Goal: Download file/media

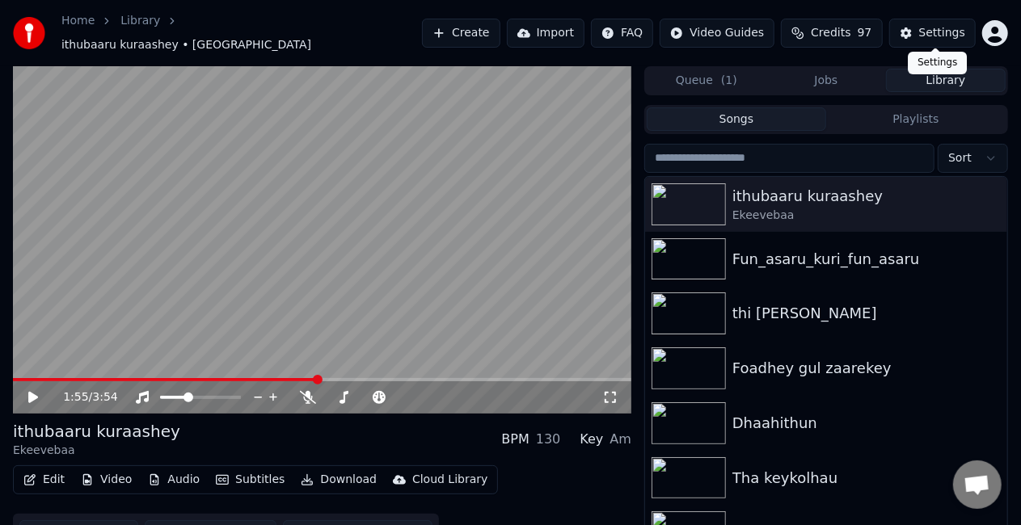
click at [940, 25] on div "Settings" at bounding box center [942, 33] width 46 height 16
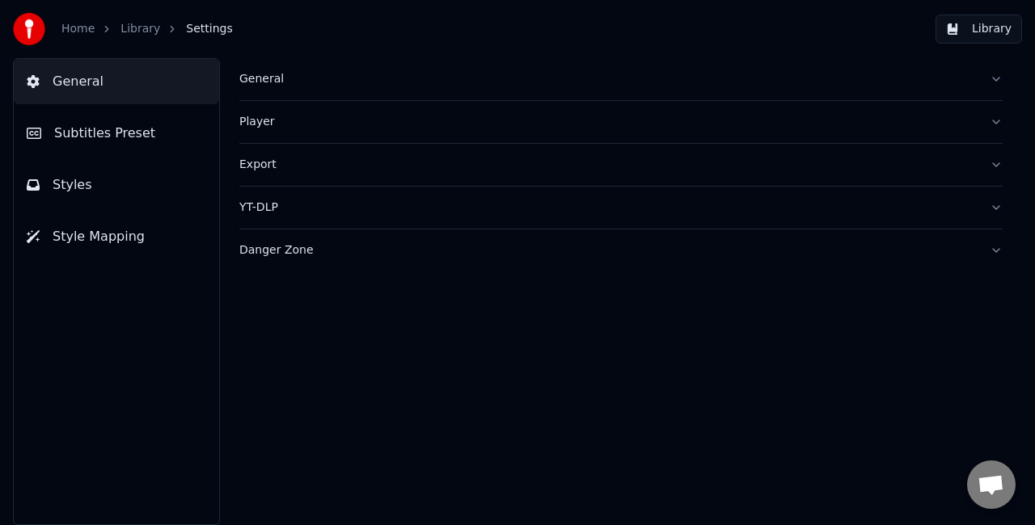
click at [247, 77] on div "General" at bounding box center [607, 79] width 737 height 16
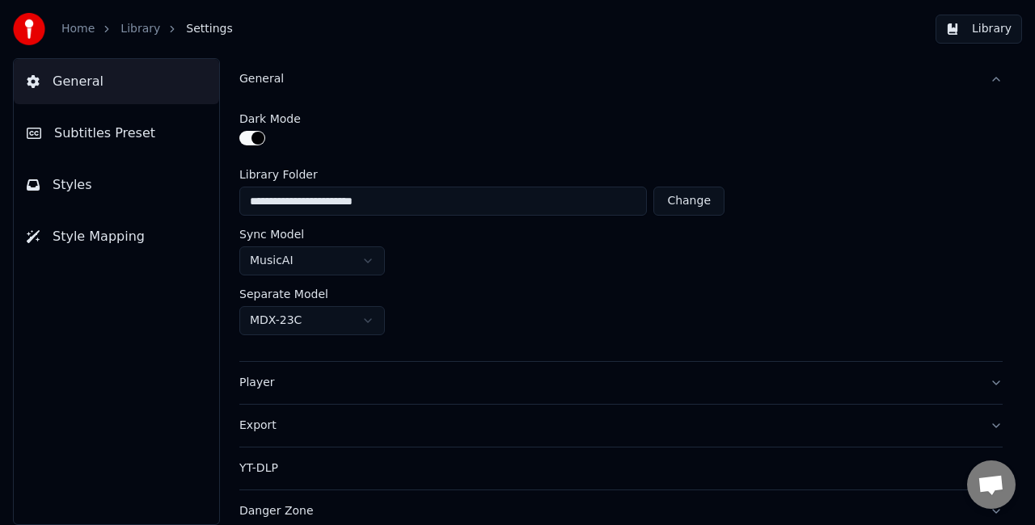
click at [328, 413] on button "Export" at bounding box center [620, 426] width 763 height 42
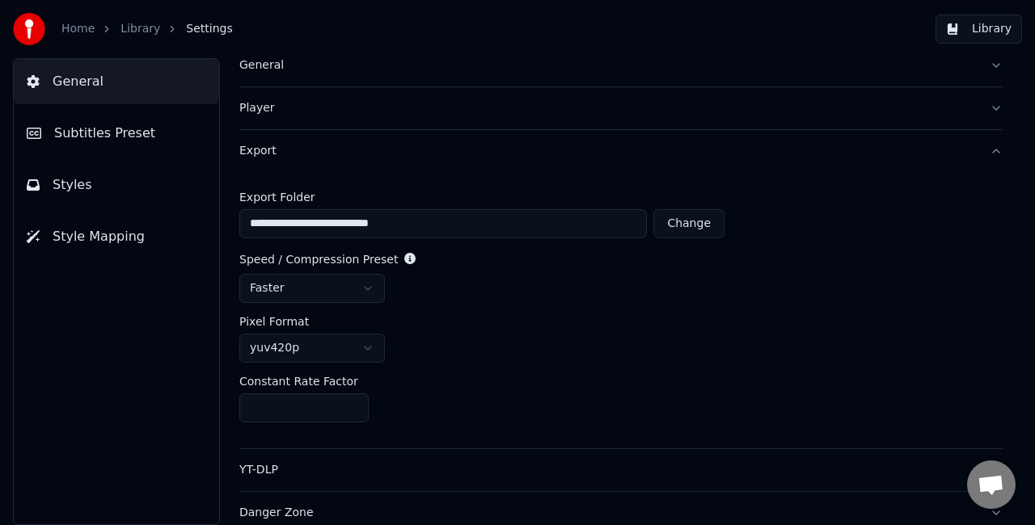
scroll to position [21, 0]
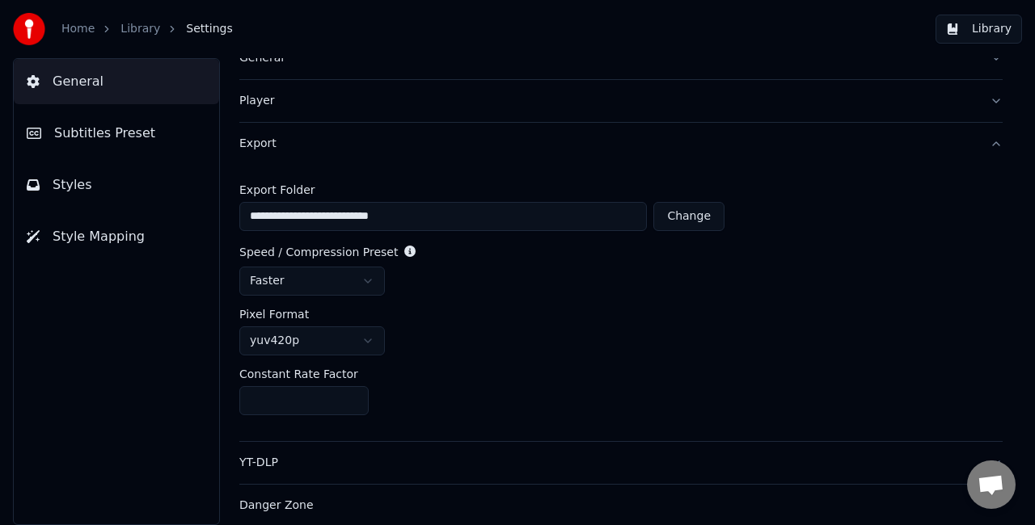
click at [346, 286] on html "**********" at bounding box center [517, 262] width 1035 height 525
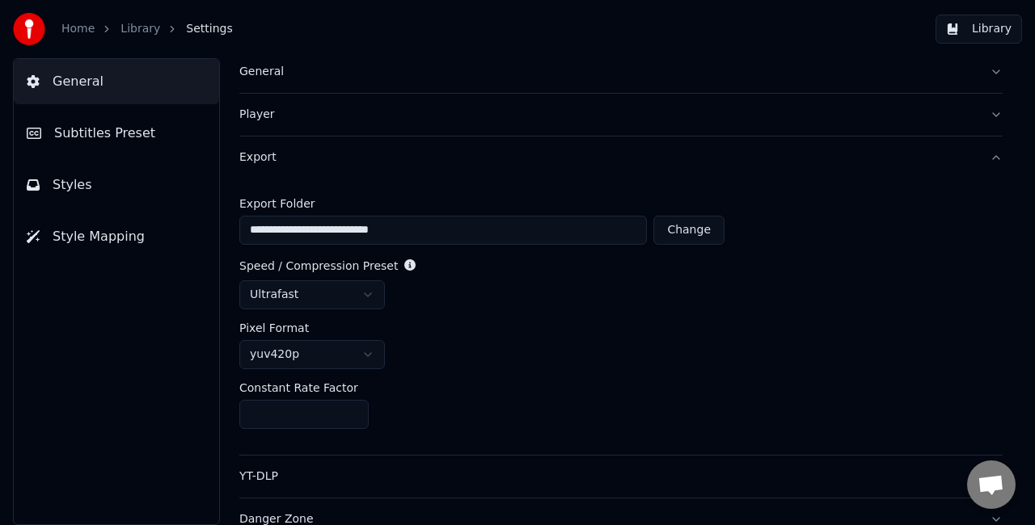
scroll to position [0, 0]
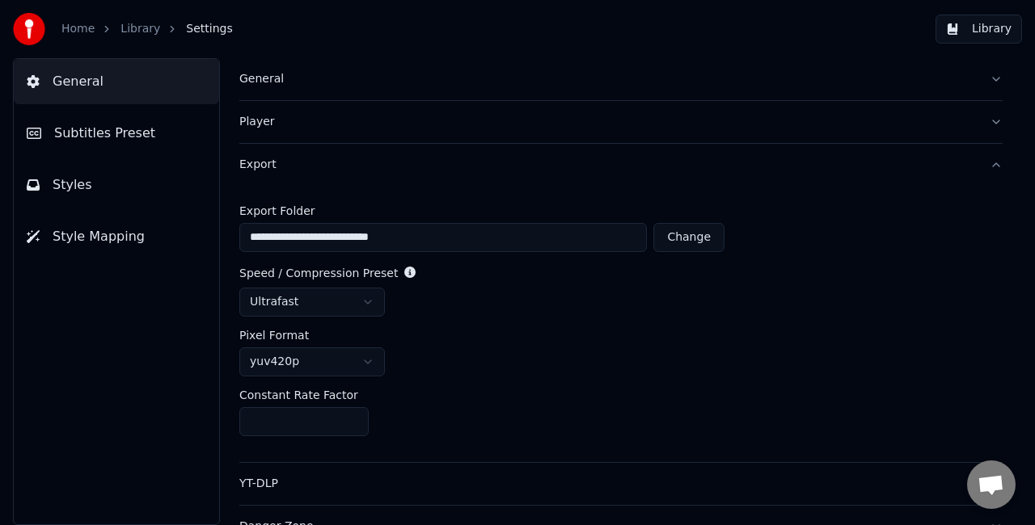
click at [95, 173] on button "Styles" at bounding box center [116, 184] width 205 height 45
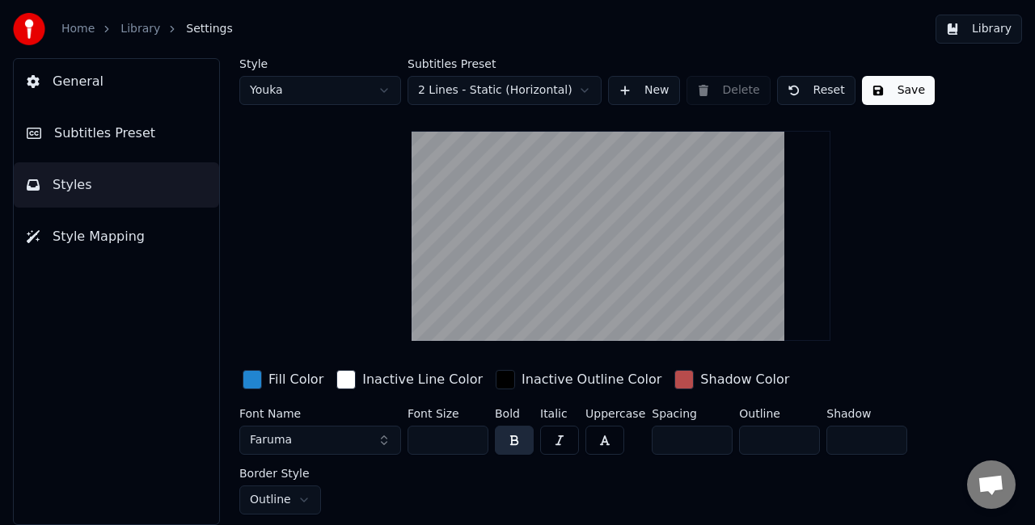
click at [1001, 32] on button "Library" at bounding box center [978, 29] width 86 height 29
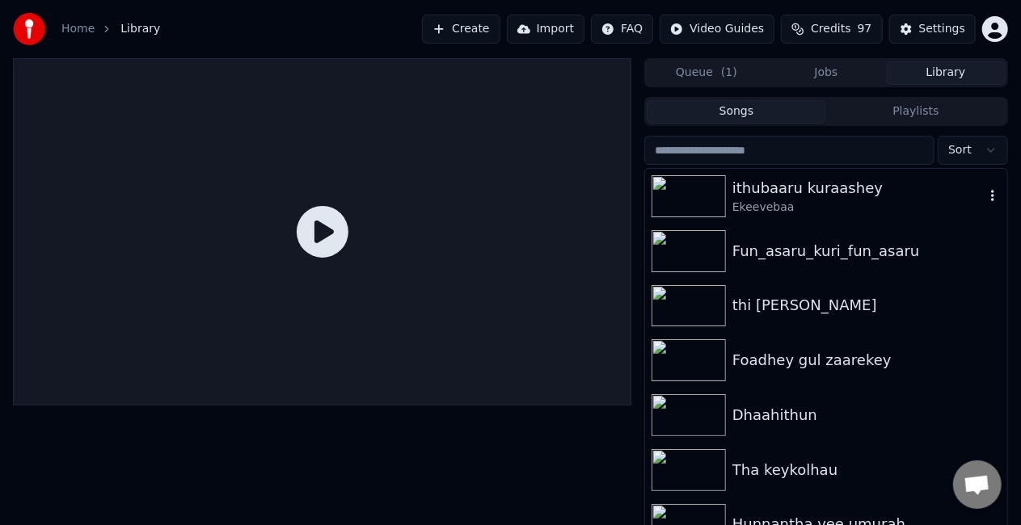
click at [744, 213] on div "Ekeevebaa" at bounding box center [858, 208] width 252 height 16
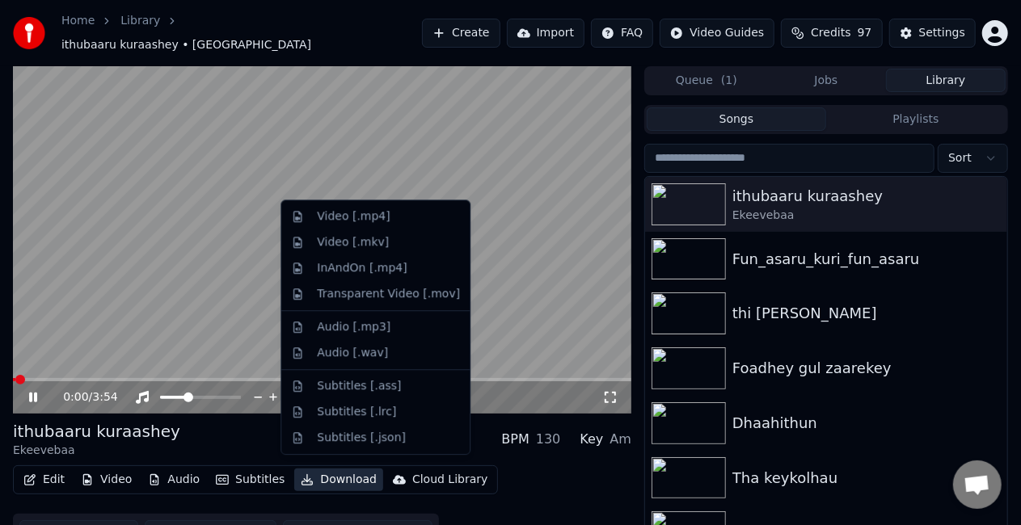
click at [317, 470] on button "Download" at bounding box center [338, 480] width 89 height 23
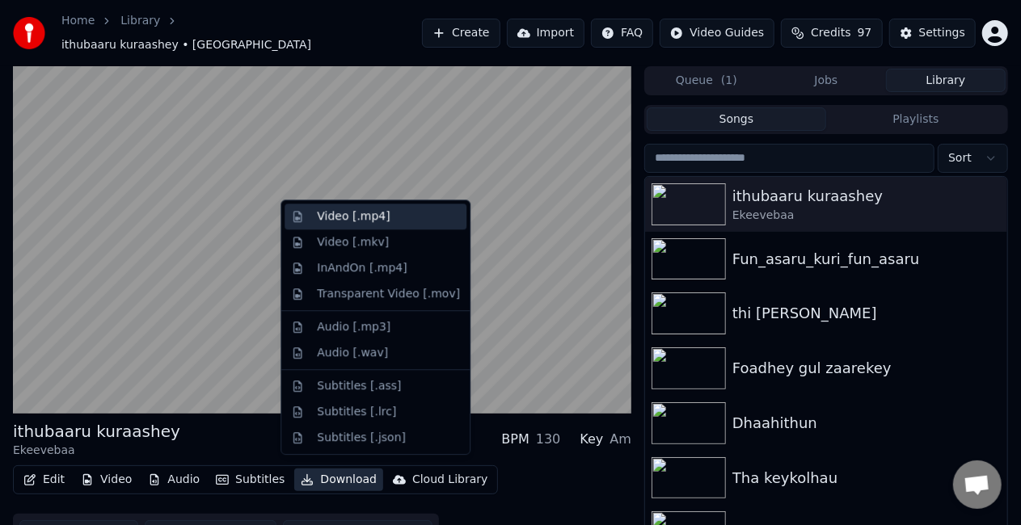
click at [346, 218] on div "Video [.mp4]" at bounding box center [353, 217] width 73 height 16
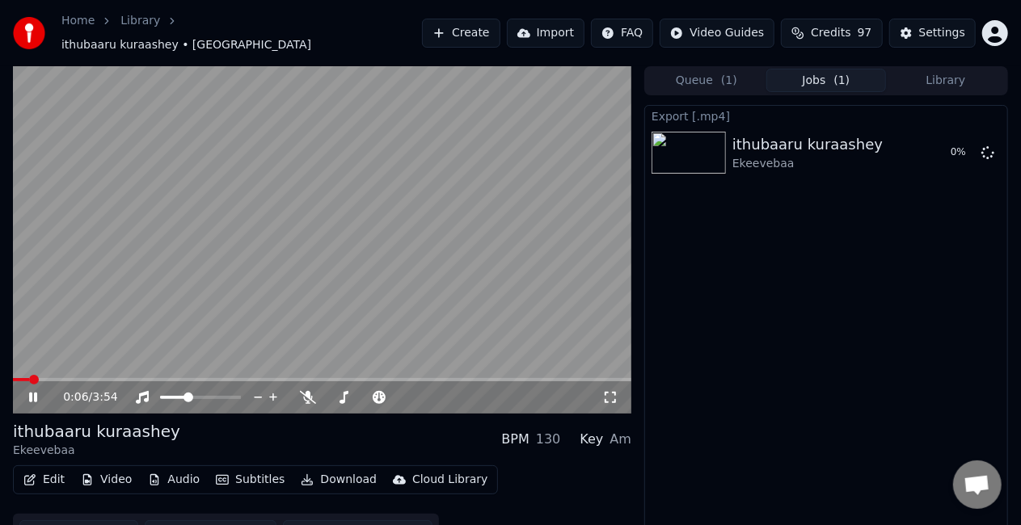
click at [33, 391] on icon at bounding box center [44, 397] width 37 height 13
click at [986, 145] on icon at bounding box center [987, 151] width 13 height 13
click at [940, 25] on div "Settings" at bounding box center [942, 33] width 46 height 16
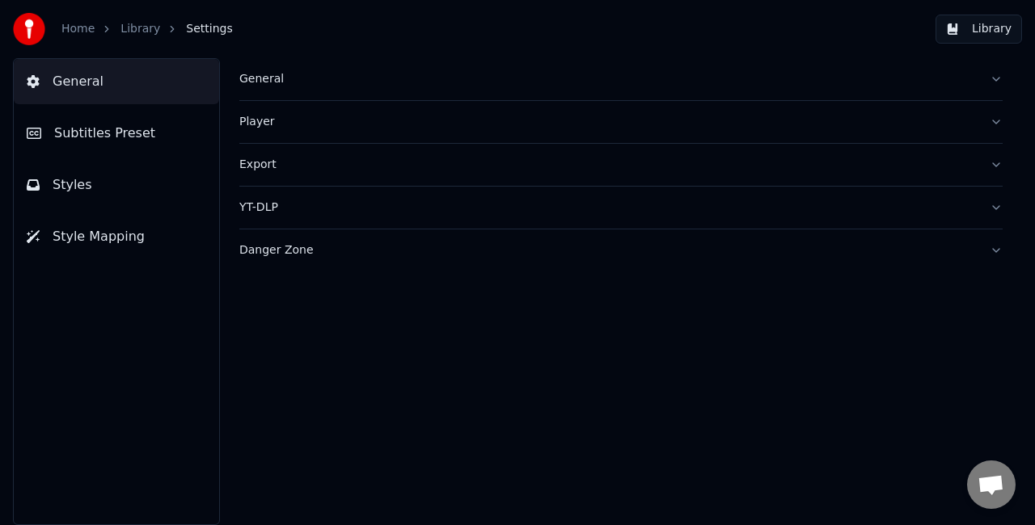
click at [313, 167] on div "Export" at bounding box center [607, 165] width 737 height 16
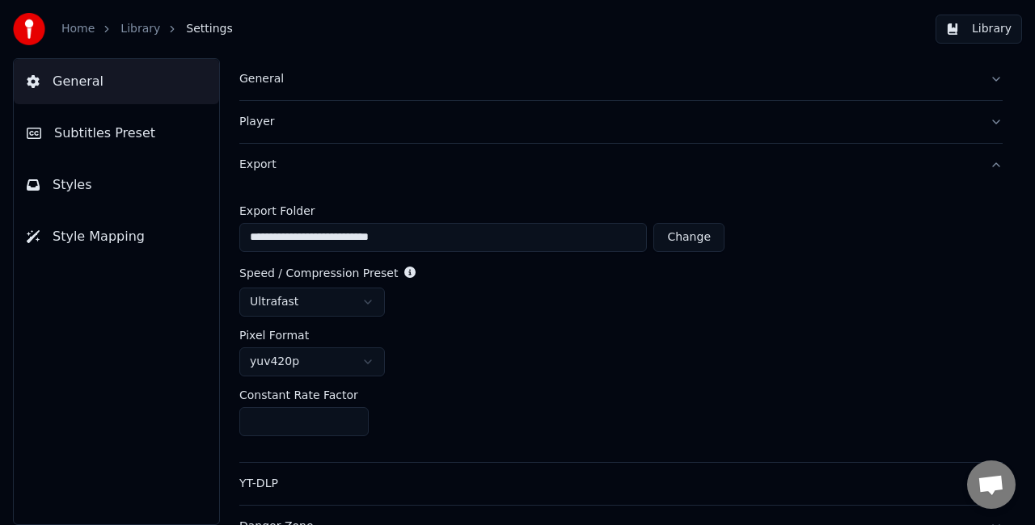
scroll to position [21, 0]
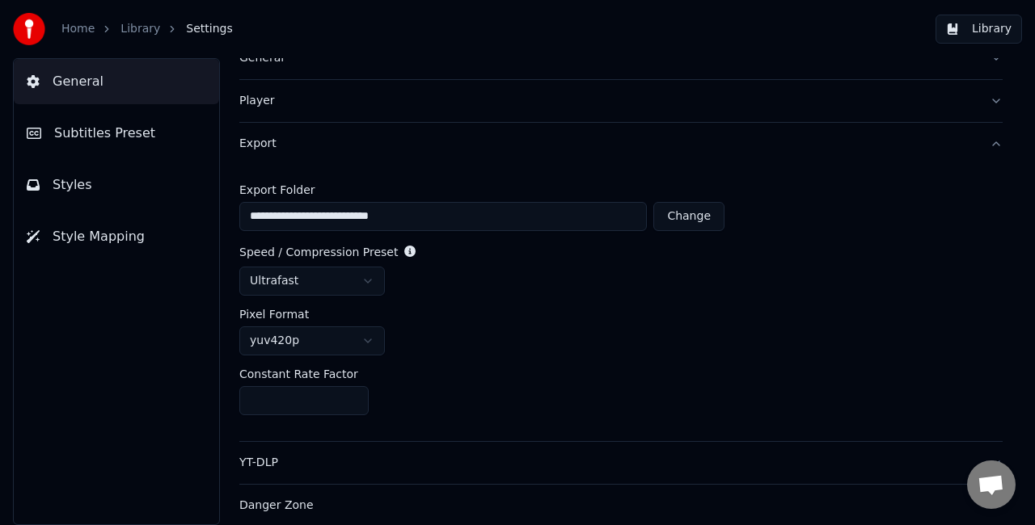
click at [359, 343] on html "**********" at bounding box center [517, 262] width 1035 height 525
click at [487, 298] on html "**********" at bounding box center [517, 262] width 1035 height 525
click at [351, 461] on div "YT-DLP" at bounding box center [607, 463] width 737 height 16
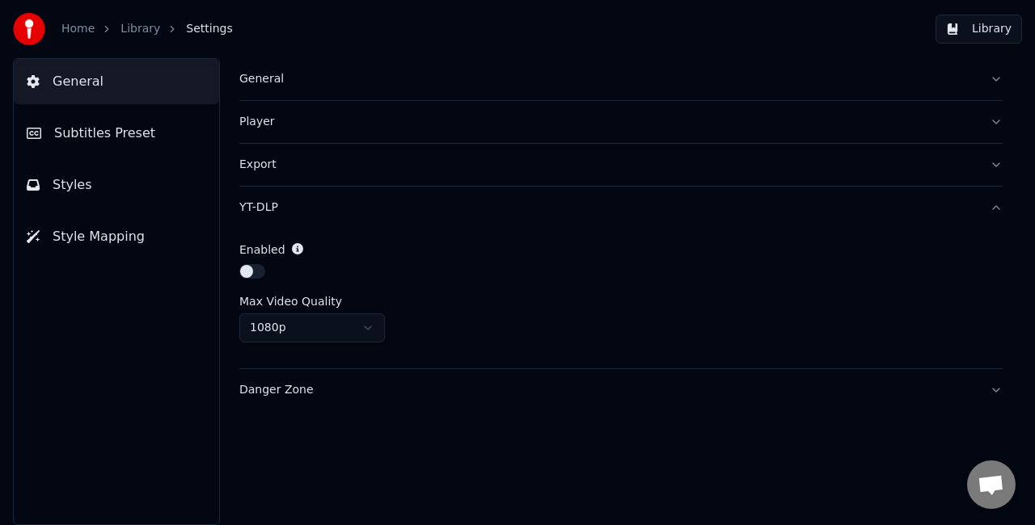
click at [350, 400] on button "Danger Zone" at bounding box center [620, 390] width 763 height 42
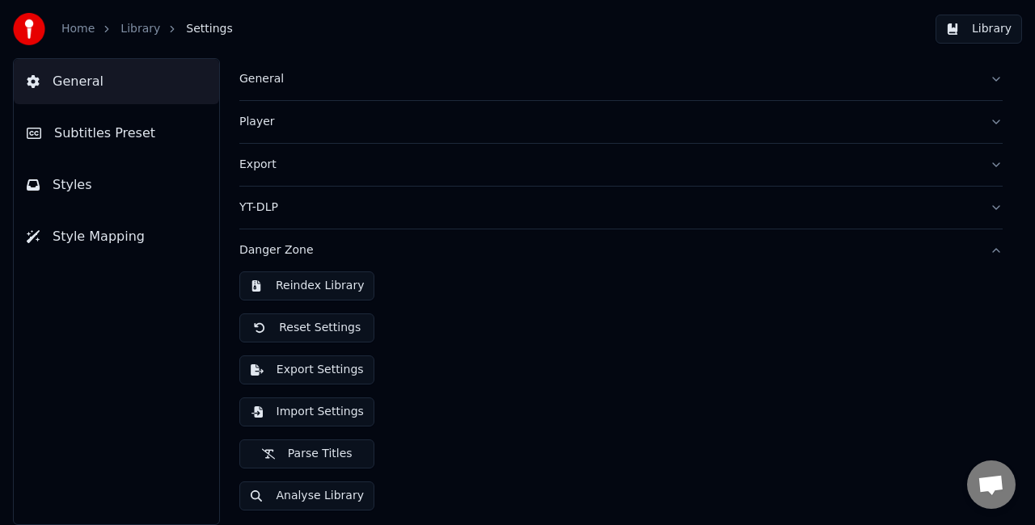
click at [322, 368] on button "Export Settings" at bounding box center [306, 370] width 135 height 29
click at [317, 255] on div "Danger Zone" at bounding box center [607, 250] width 737 height 16
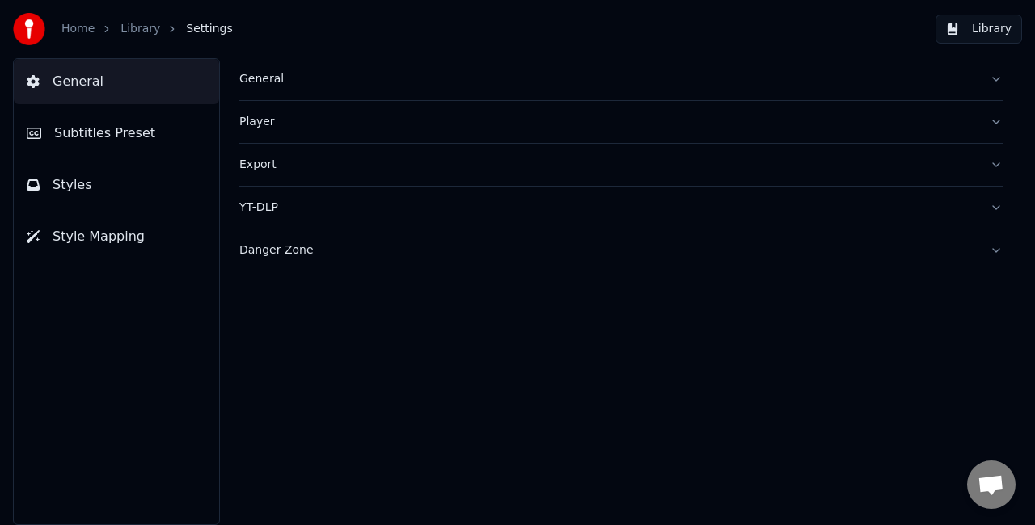
click at [280, 83] on div "General" at bounding box center [607, 79] width 737 height 16
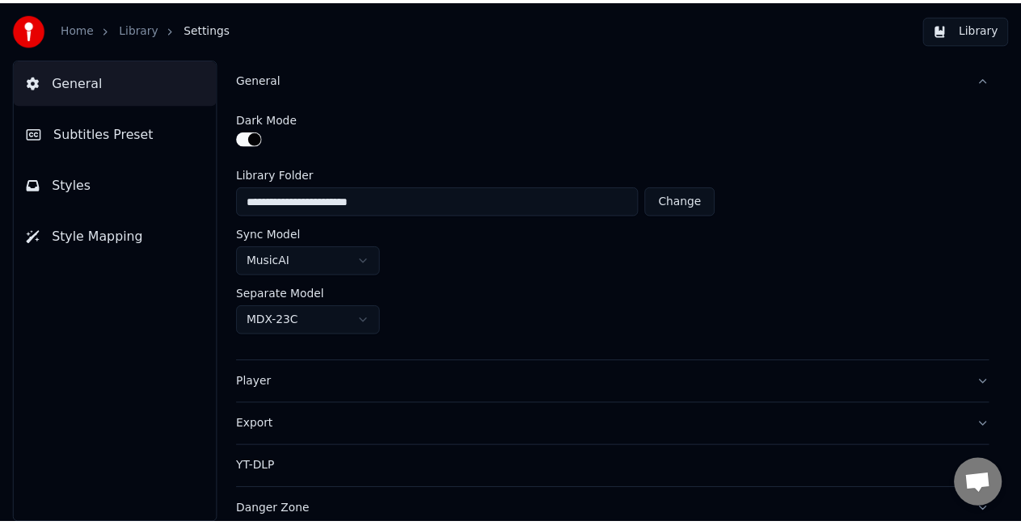
scroll to position [5, 0]
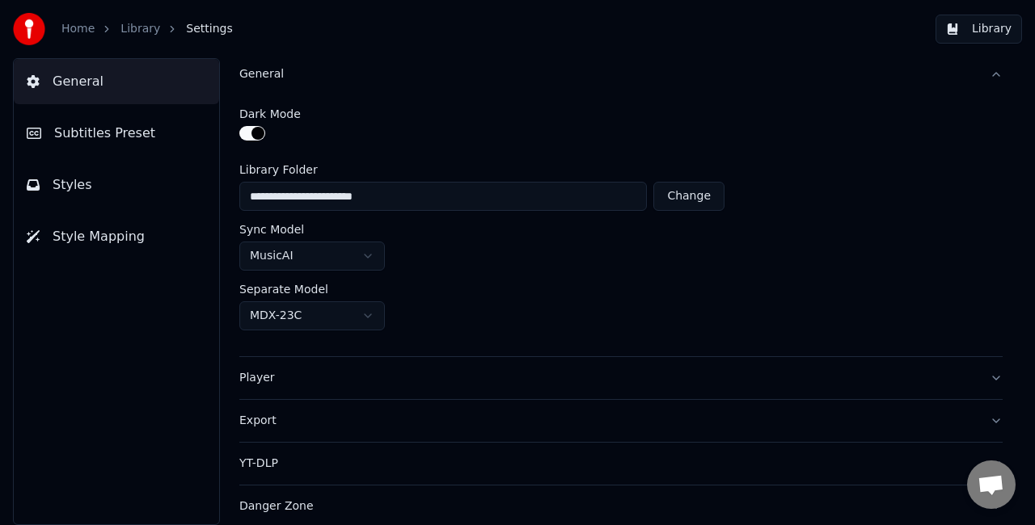
click at [972, 30] on button "Library" at bounding box center [978, 29] width 86 height 29
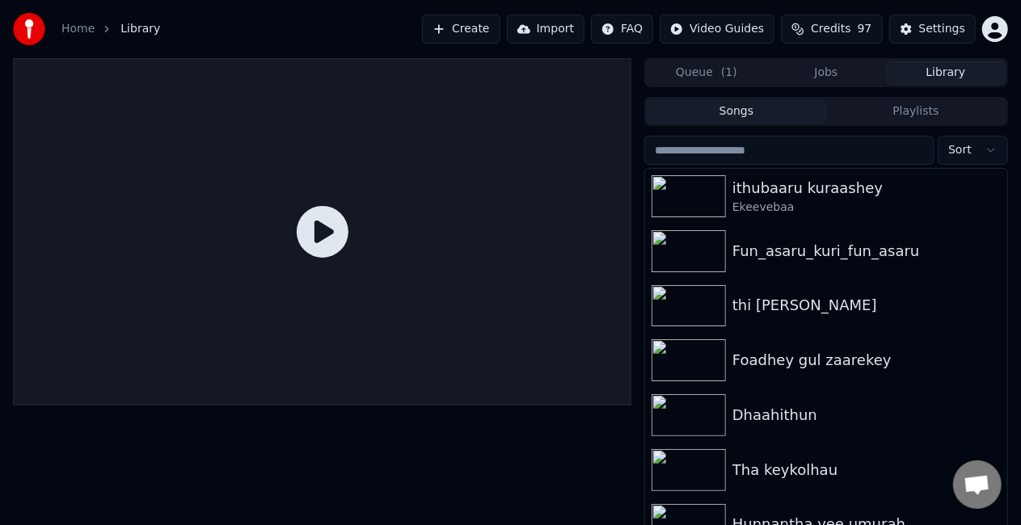
click at [335, 227] on icon at bounding box center [323, 232] width 52 height 52
click at [787, 188] on div "ithubaaru kuraashey" at bounding box center [858, 188] width 252 height 23
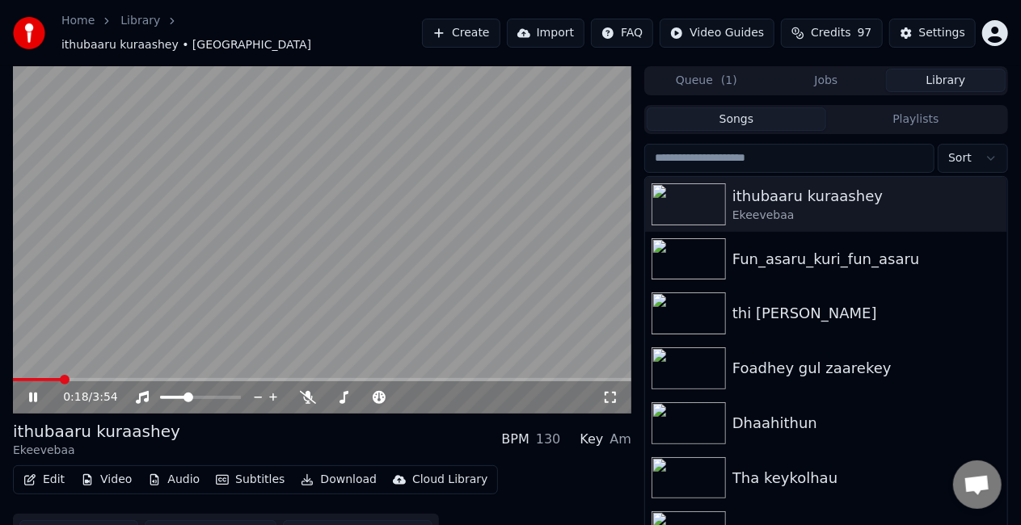
click at [59, 378] on span at bounding box center [322, 379] width 618 height 3
click at [260, 257] on video at bounding box center [322, 240] width 618 height 348
click at [75, 378] on span at bounding box center [44, 379] width 63 height 3
click at [157, 310] on video at bounding box center [322, 240] width 618 height 348
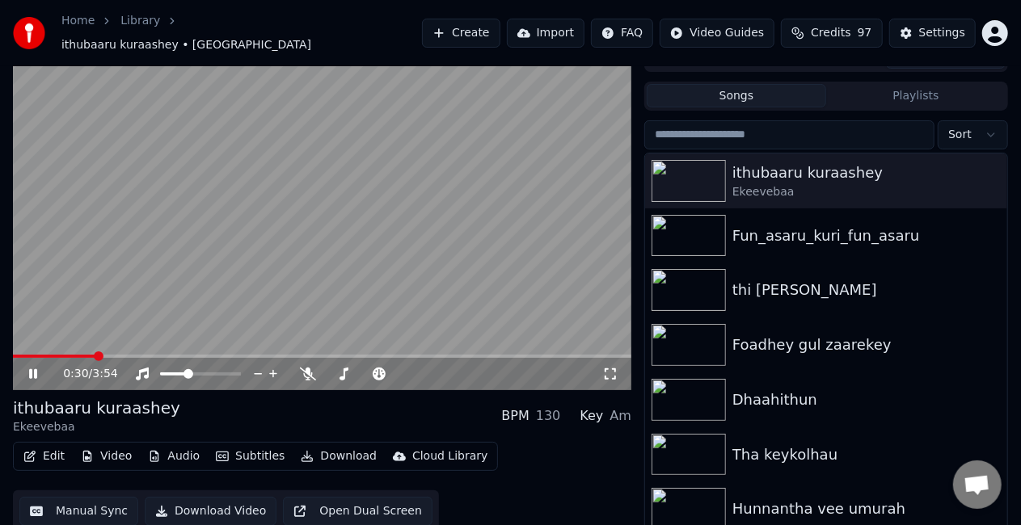
scroll to position [36, 0]
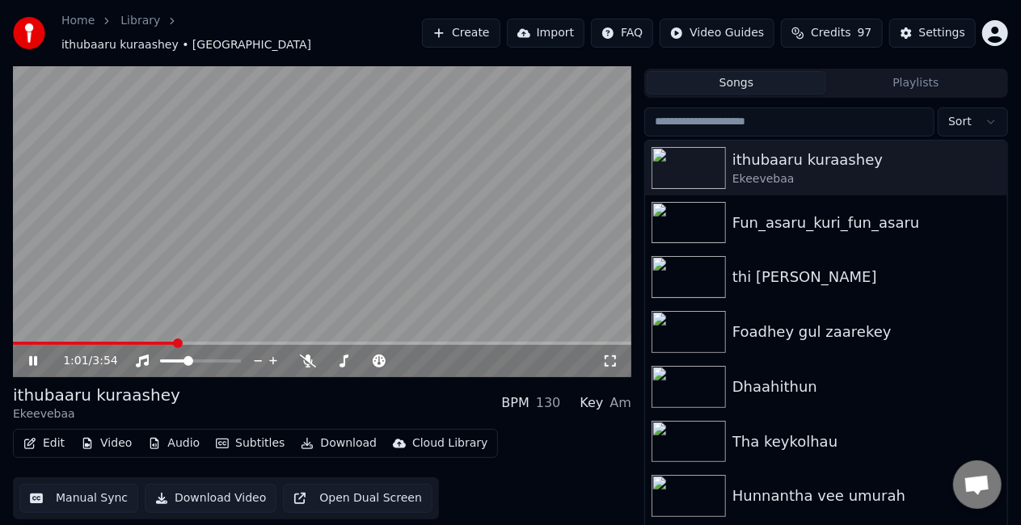
click at [285, 235] on video at bounding box center [322, 204] width 618 height 348
